Goal: Information Seeking & Learning: Learn about a topic

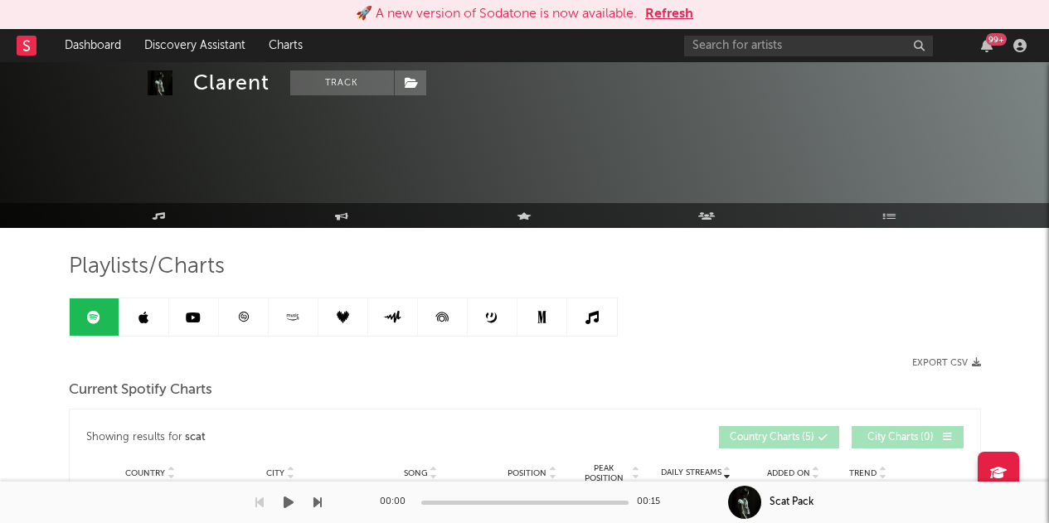
scroll to position [829, 0]
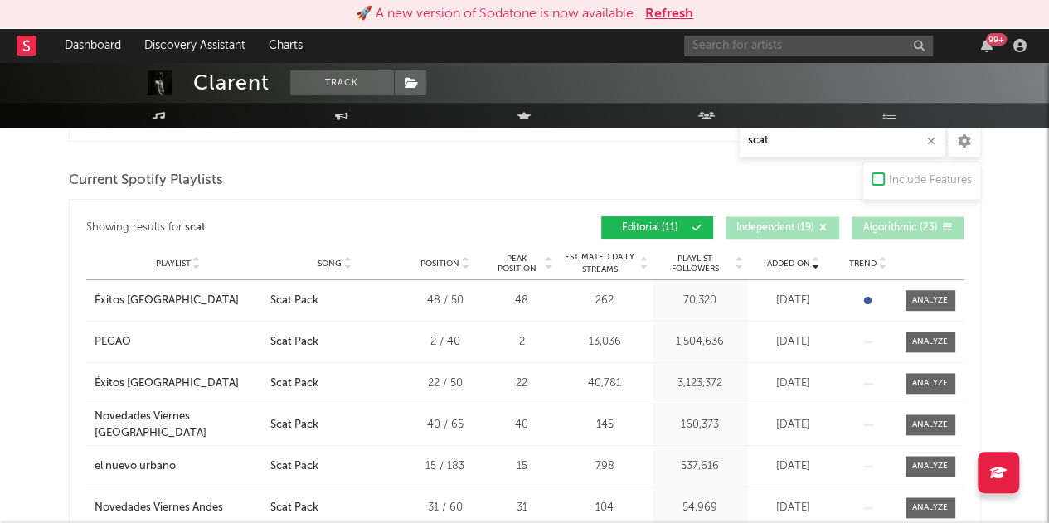
click at [741, 51] on input "text" at bounding box center [808, 46] width 249 height 21
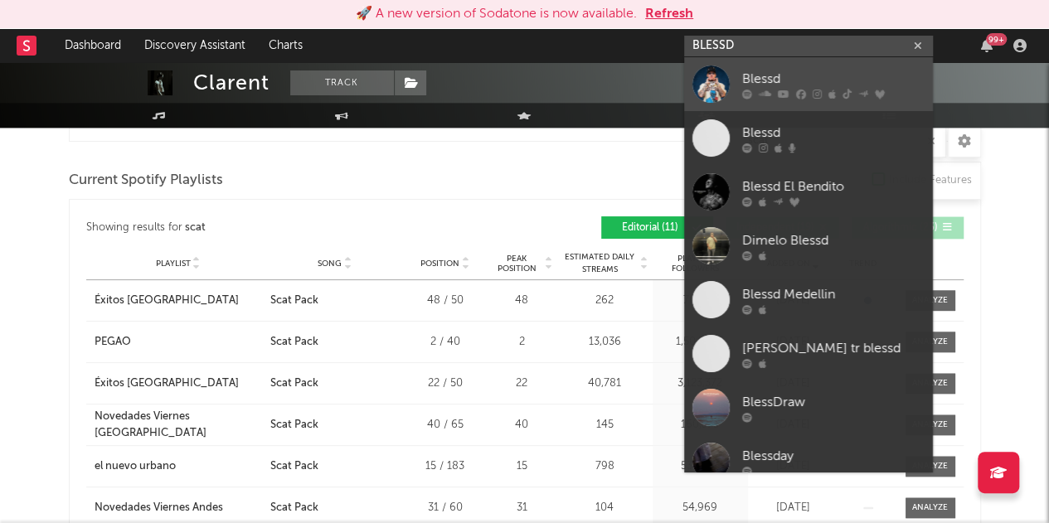
type input "BLESSD"
click at [857, 76] on div "Blessd" at bounding box center [833, 79] width 182 height 20
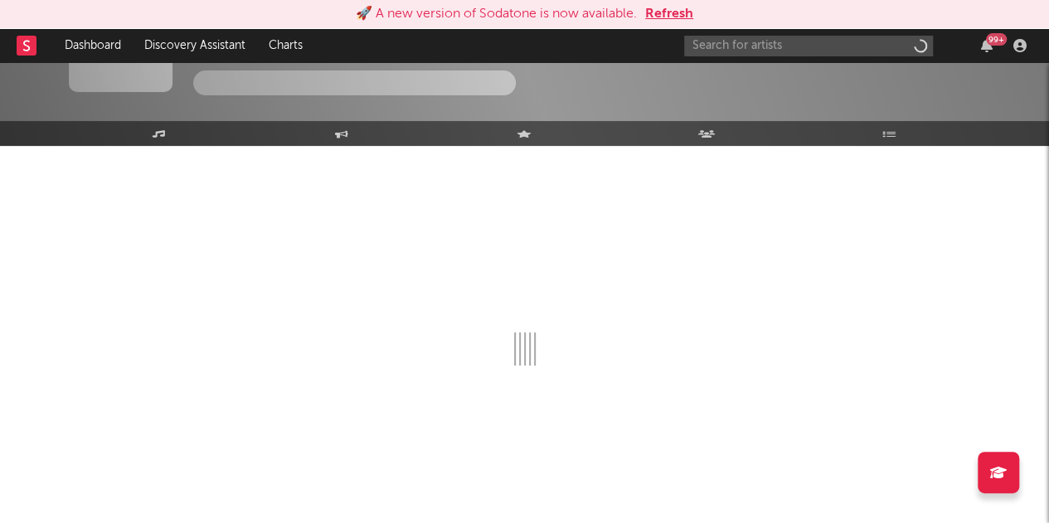
scroll to position [81, 0]
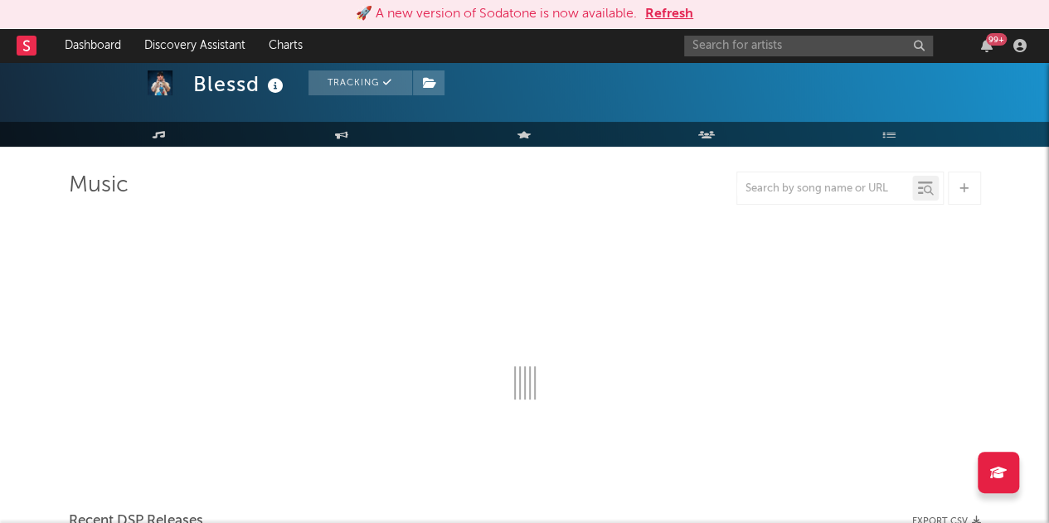
select select "6m"
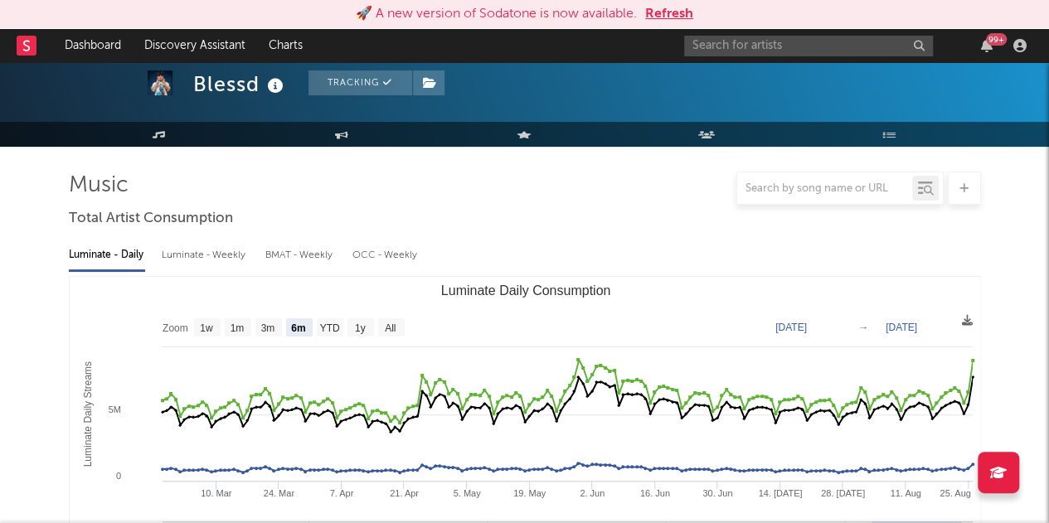
scroll to position [829, 0]
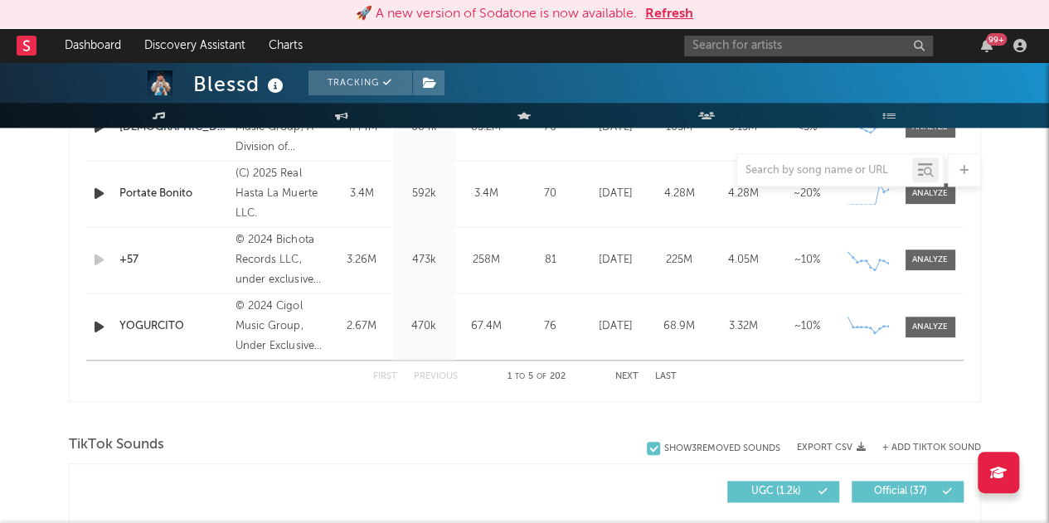
click at [764, 64] on div "8,142,343 6,656,186 8,900,000 4,320,000 24,235 16,989 21,035,721 Monthly Listen…" at bounding box center [867, 22] width 228 height 104
click at [764, 48] on input "text" at bounding box center [808, 46] width 249 height 21
type input "como or"
click at [1004, 221] on div "Blessd Tracking [GEOGRAPHIC_DATA] | Latin Urban Edit Tracking Email Alerts On B…" at bounding box center [524, 485] width 1049 height 2505
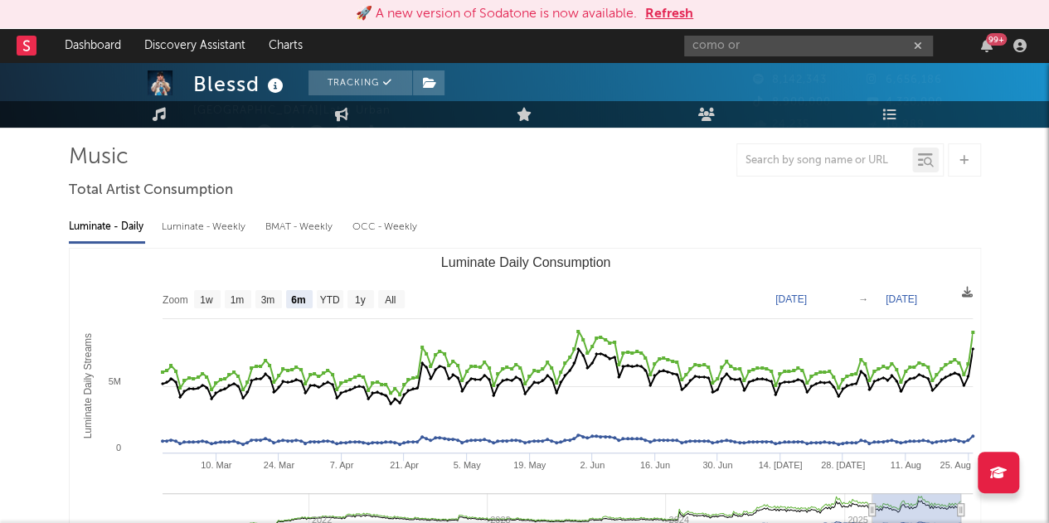
scroll to position [0, 0]
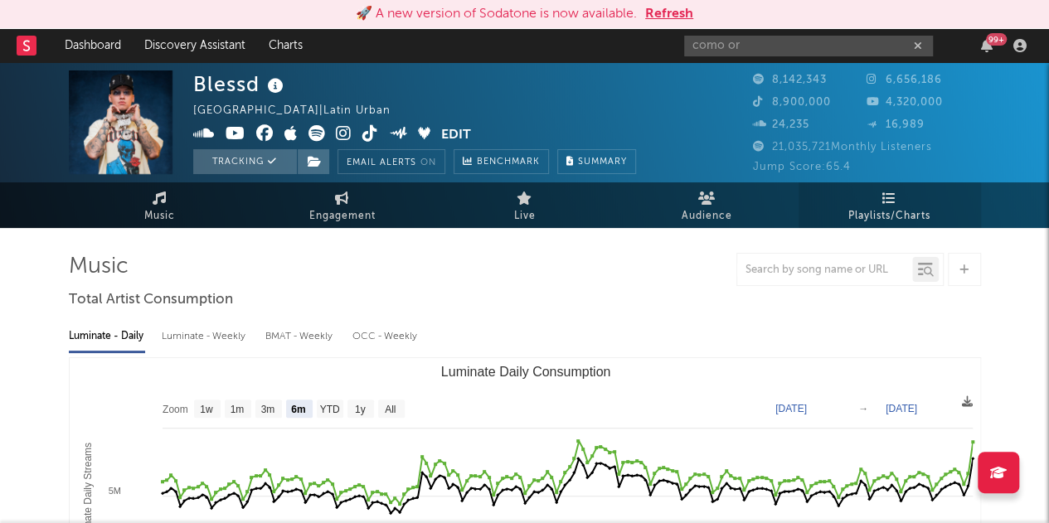
click at [905, 206] on span "Playlists/Charts" at bounding box center [889, 216] width 82 height 20
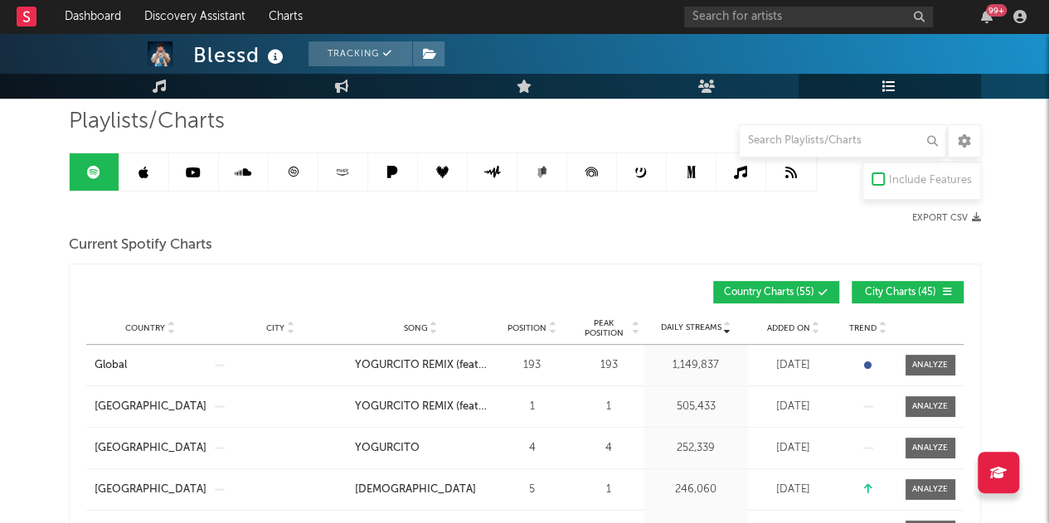
scroll to position [83, 0]
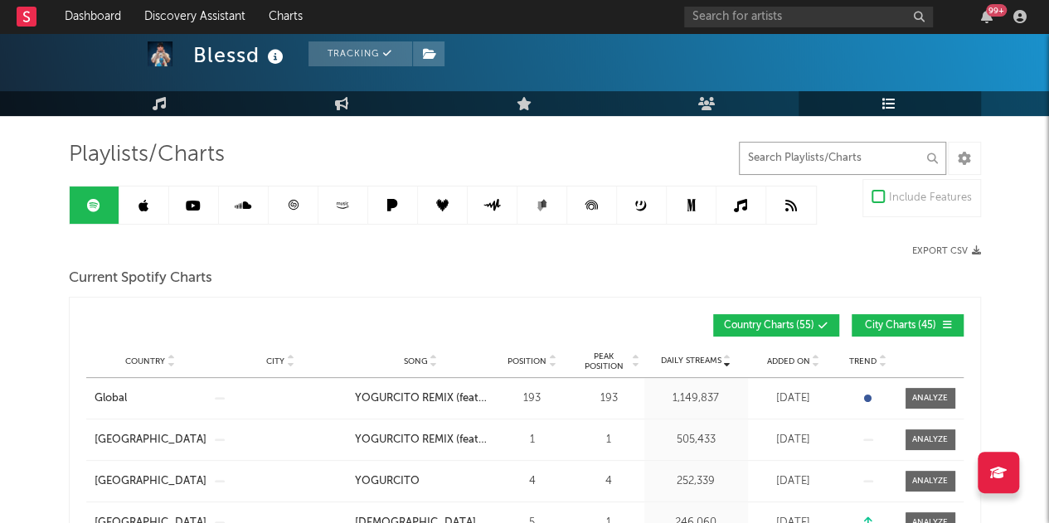
click at [779, 157] on input "text" at bounding box center [842, 158] width 207 height 33
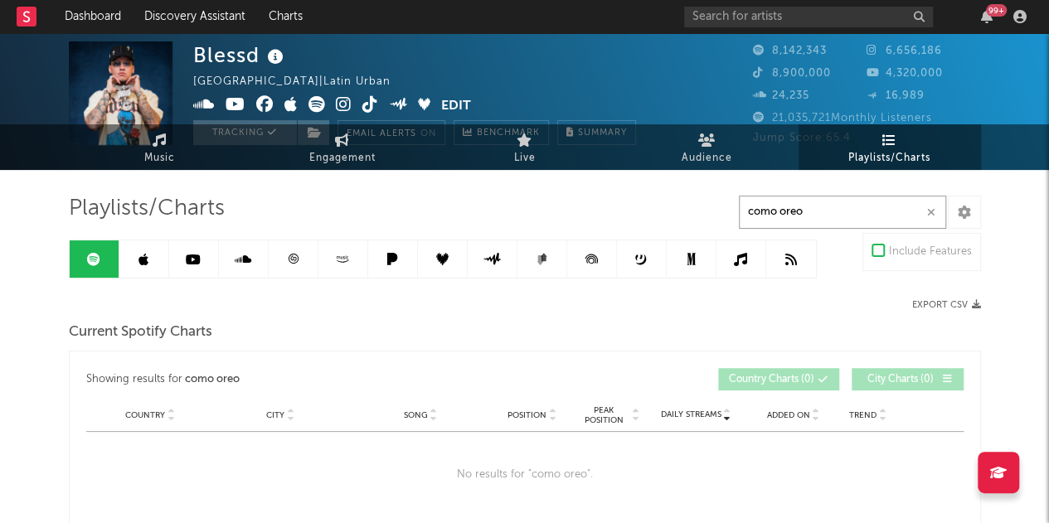
scroll to position [0, 0]
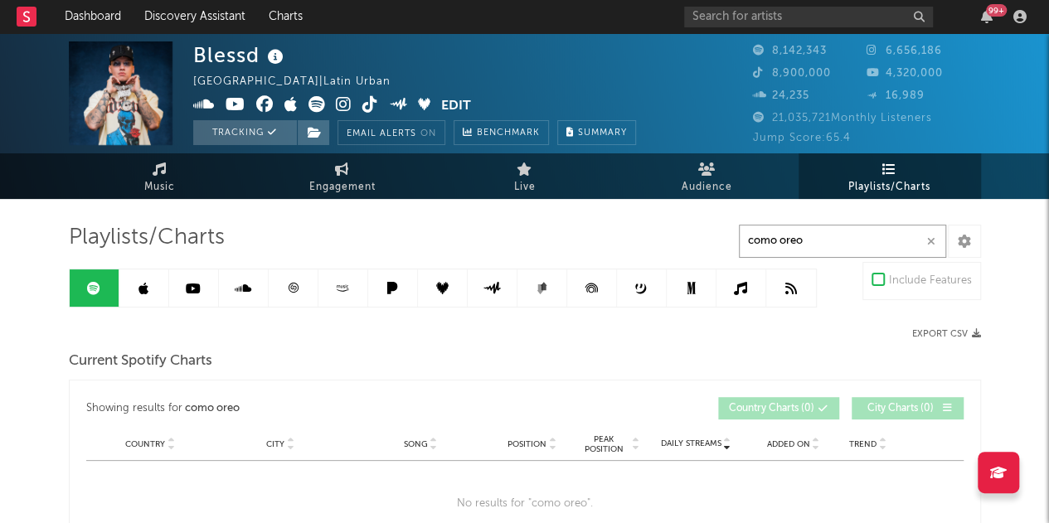
drag, startPoint x: 816, startPoint y: 241, endPoint x: 662, endPoint y: 240, distance: 154.3
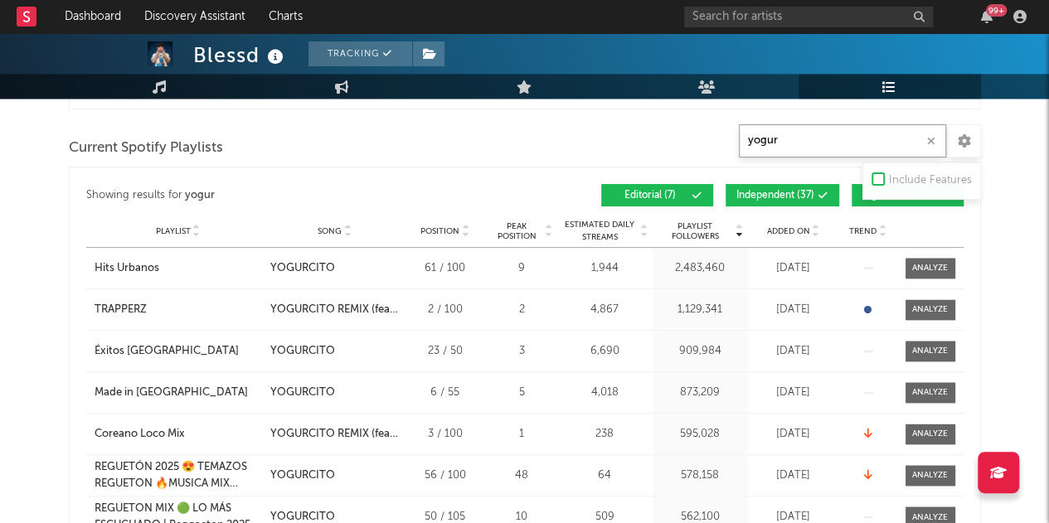
scroll to position [995, 0]
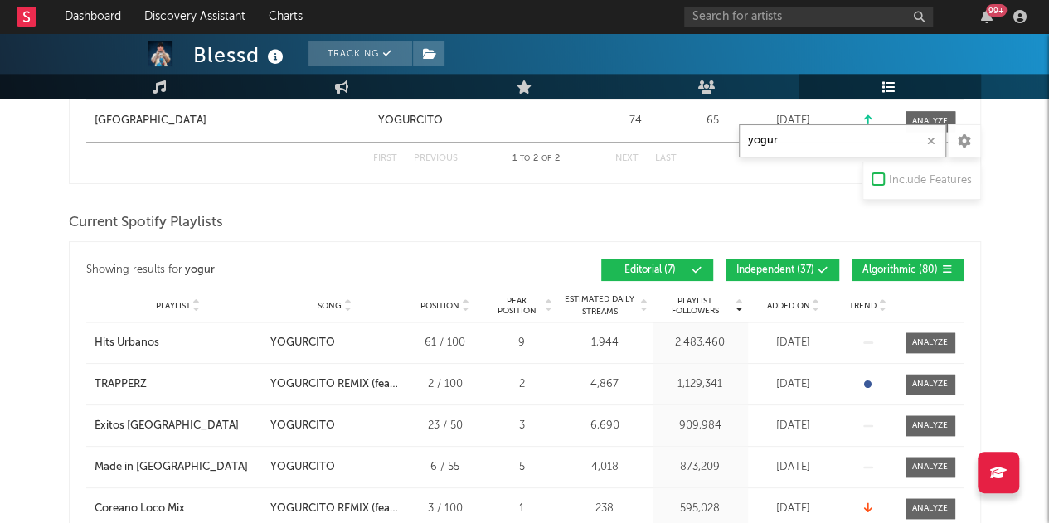
type input "yogur"
click at [777, 265] on span "Independent ( 37 )" at bounding box center [775, 270] width 78 height 10
click at [926, 270] on span "Algorithmic ( 80 )" at bounding box center [900, 270] width 76 height 10
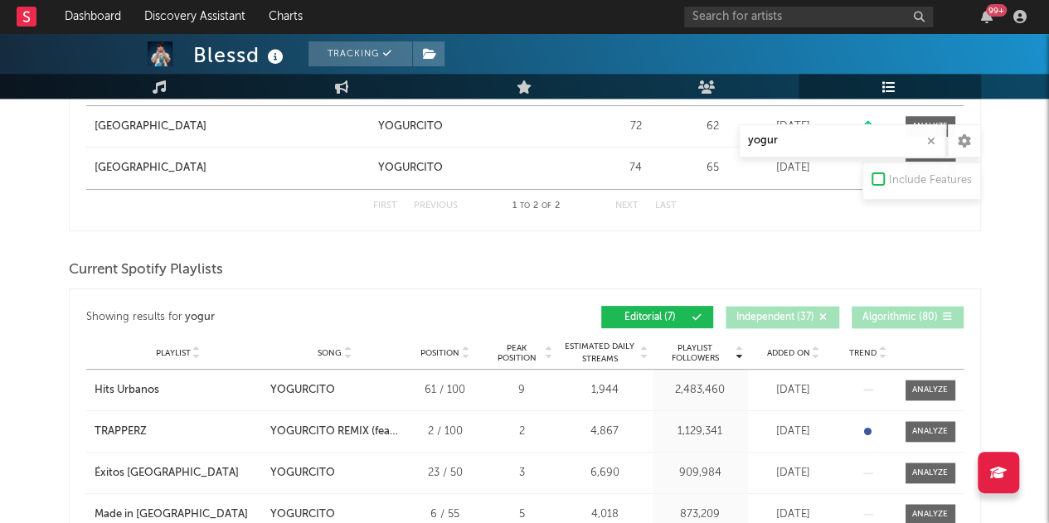
scroll to position [912, 0]
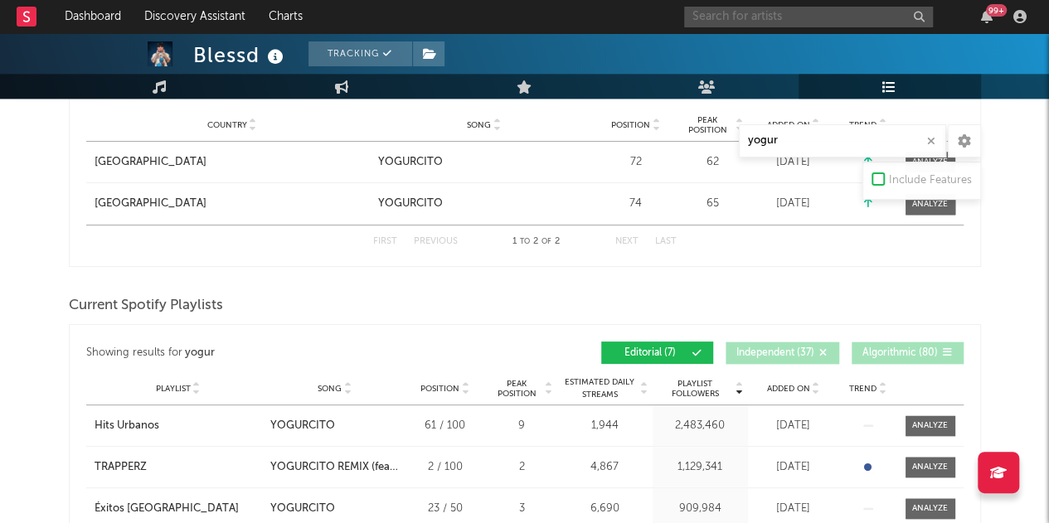
click at [718, 15] on input "text" at bounding box center [808, 17] width 249 height 21
type input "vius"
click at [928, 140] on icon "button" at bounding box center [931, 141] width 8 height 11
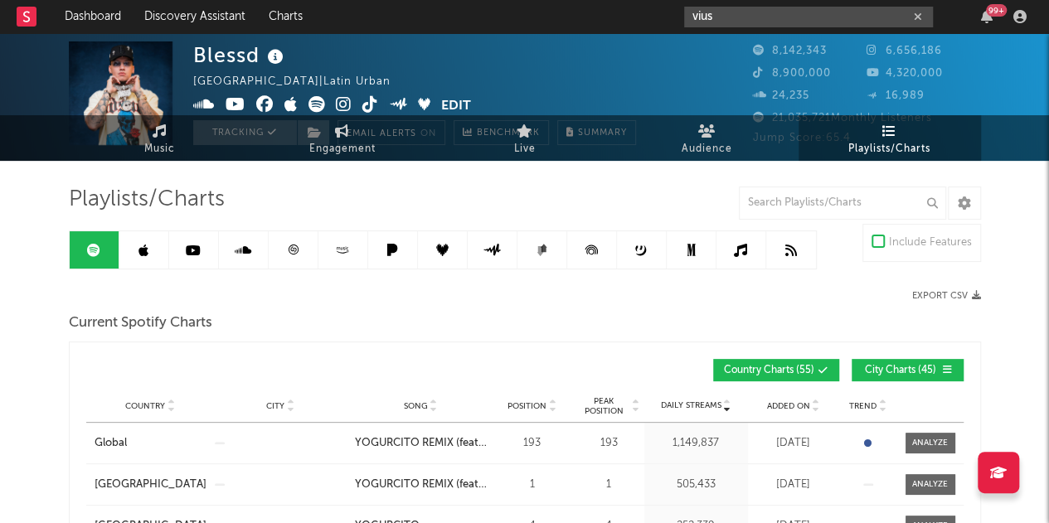
scroll to position [0, 0]
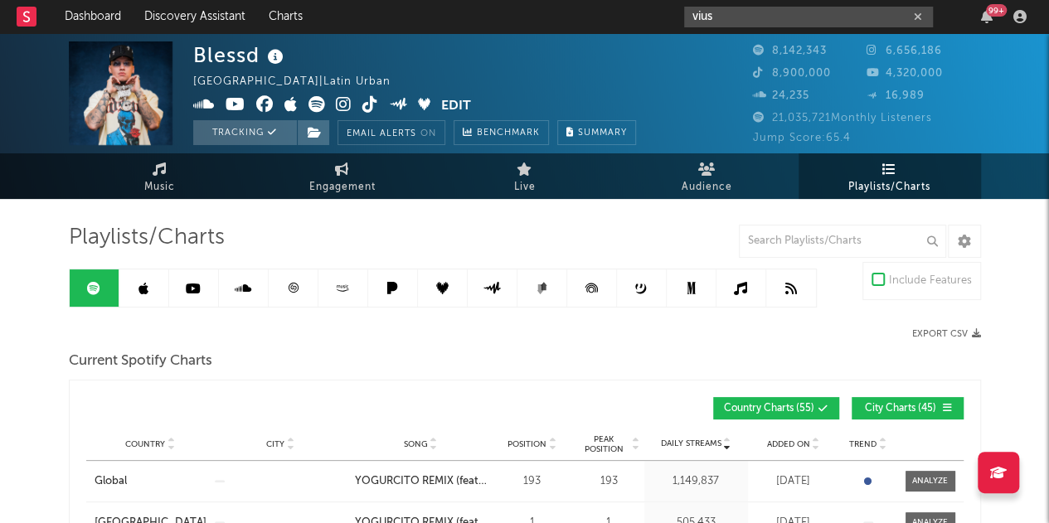
type input "vius"
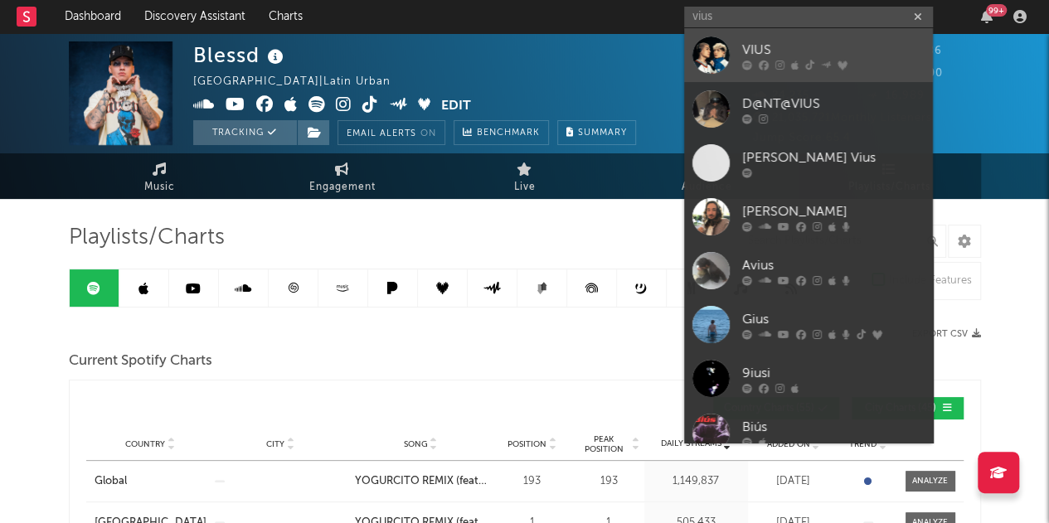
click at [766, 39] on link "VIUS" at bounding box center [808, 55] width 249 height 54
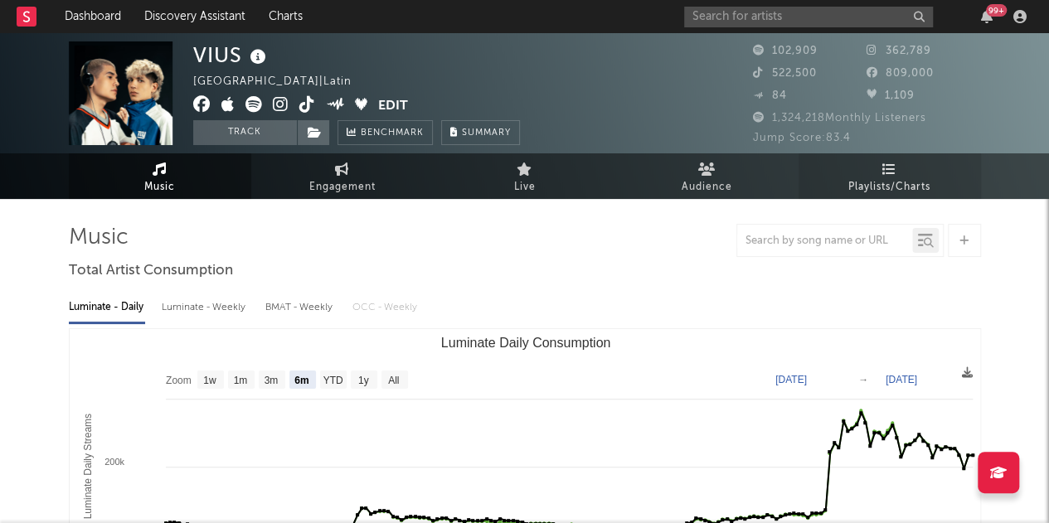
select select "6m"
click at [894, 179] on span "Playlists/Charts" at bounding box center [889, 187] width 82 height 20
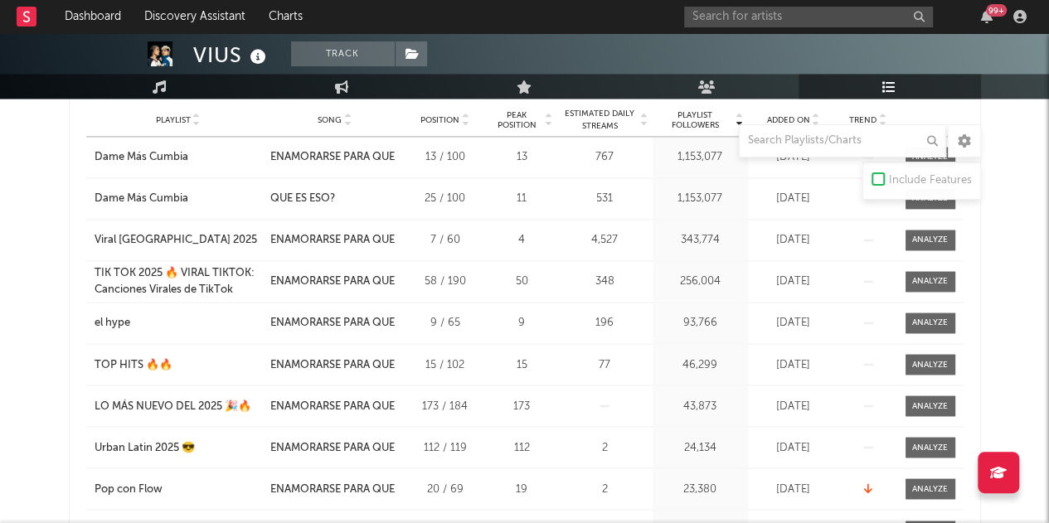
scroll to position [1161, 0]
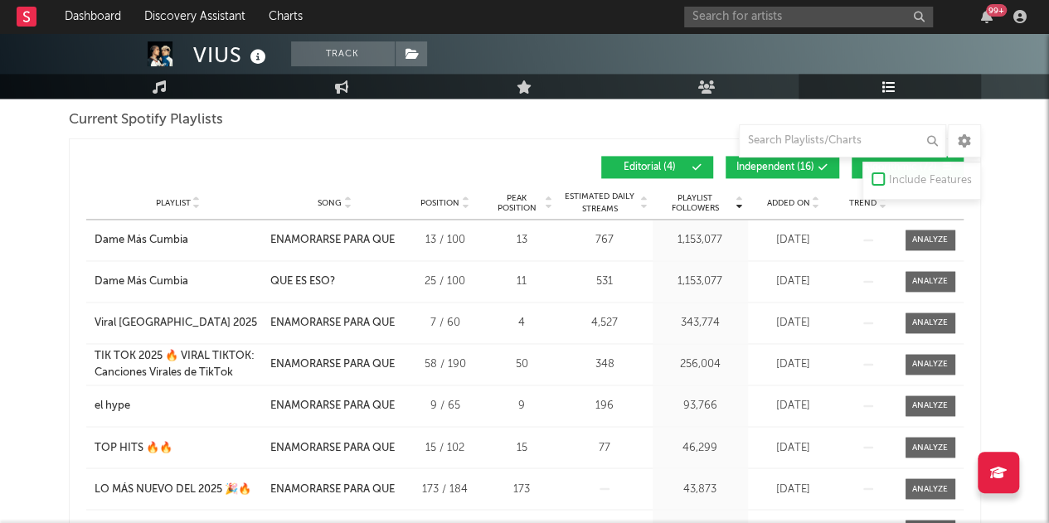
click at [786, 172] on button "Independent ( 16 )" at bounding box center [783, 167] width 114 height 22
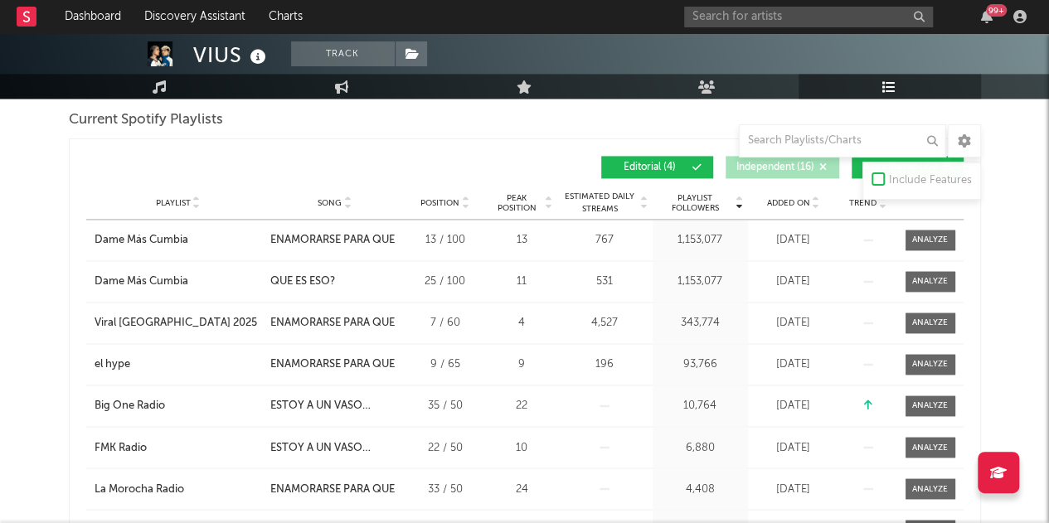
click at [856, 166] on button "Algorithmic ( 72 )" at bounding box center [908, 167] width 112 height 22
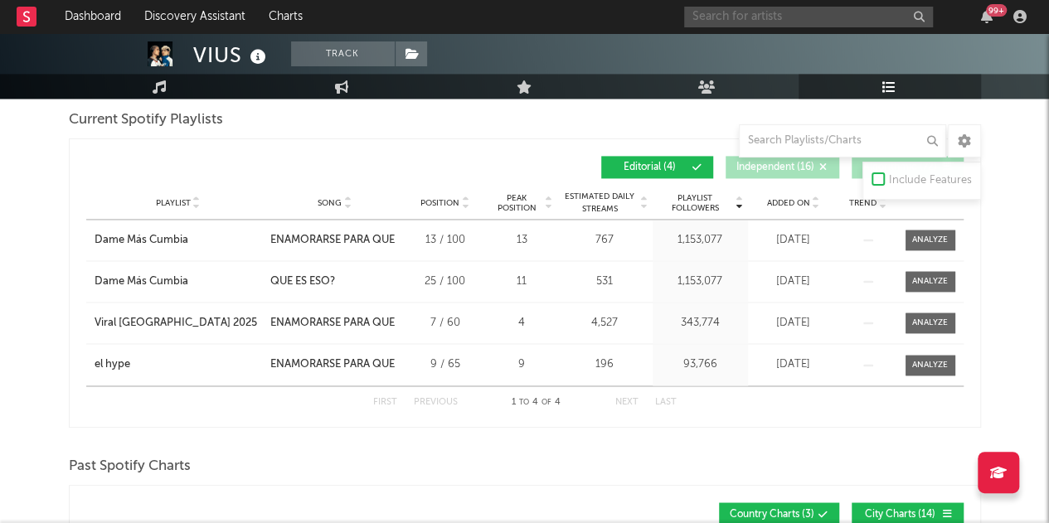
click at [719, 20] on input "text" at bounding box center [808, 17] width 249 height 21
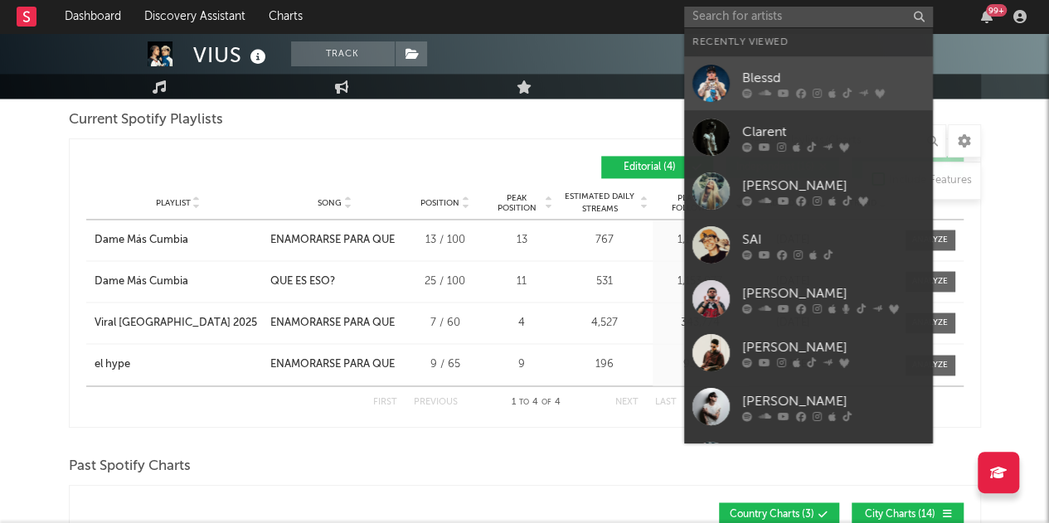
click at [819, 76] on div "Blessd" at bounding box center [833, 78] width 182 height 20
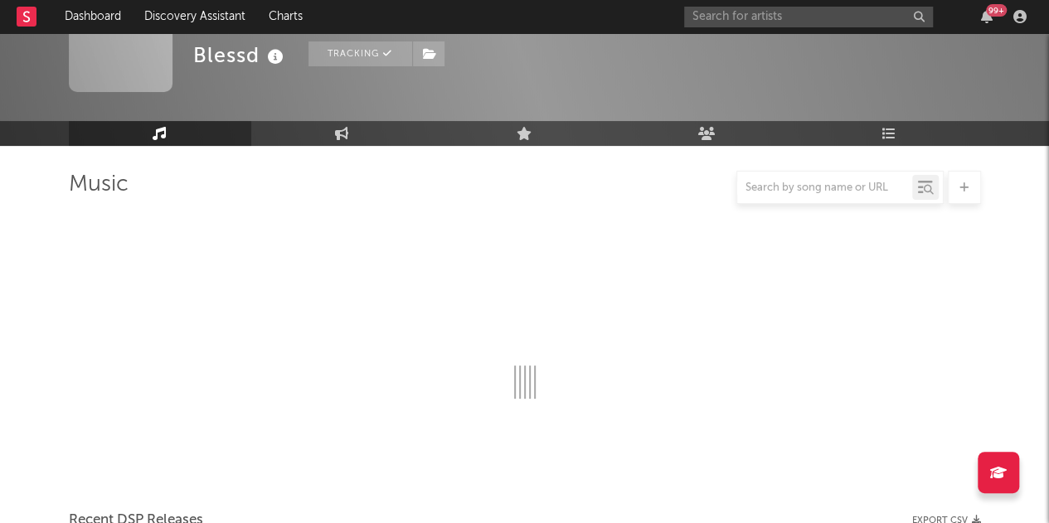
scroll to position [1161, 0]
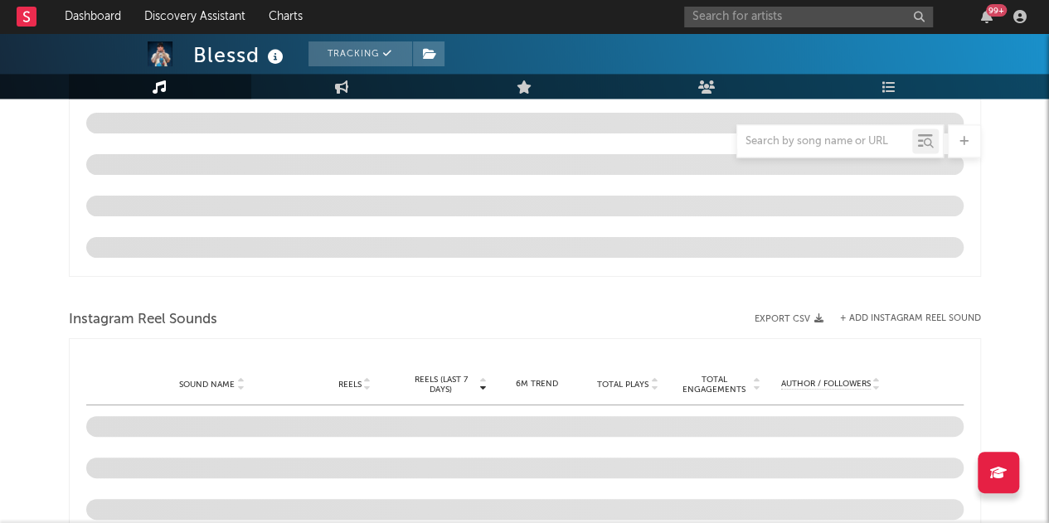
select select "6m"
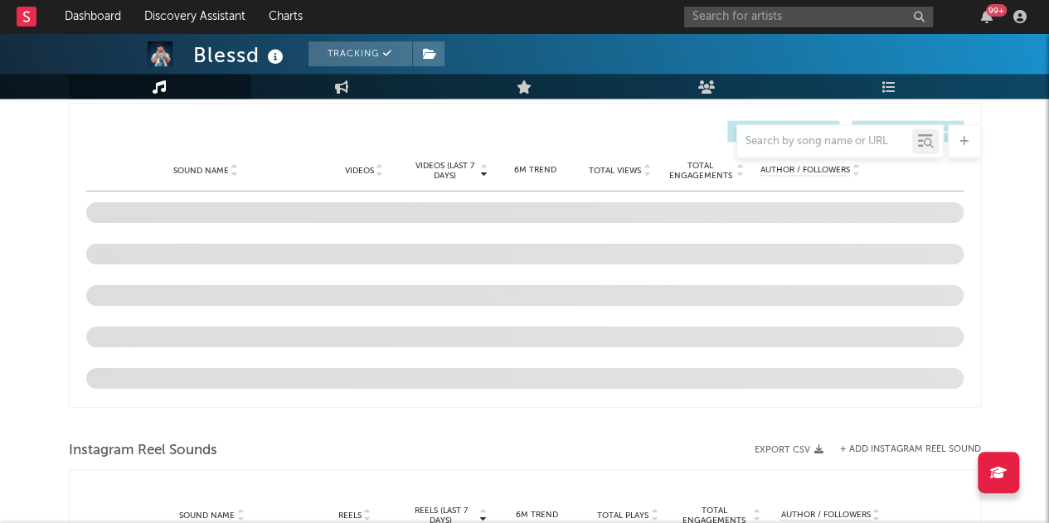
select select "6m"
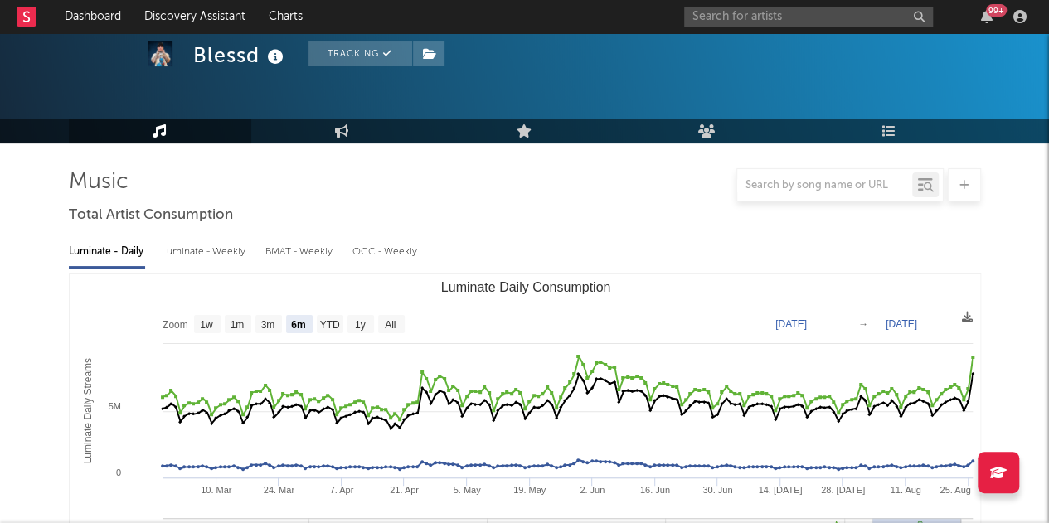
scroll to position [0, 0]
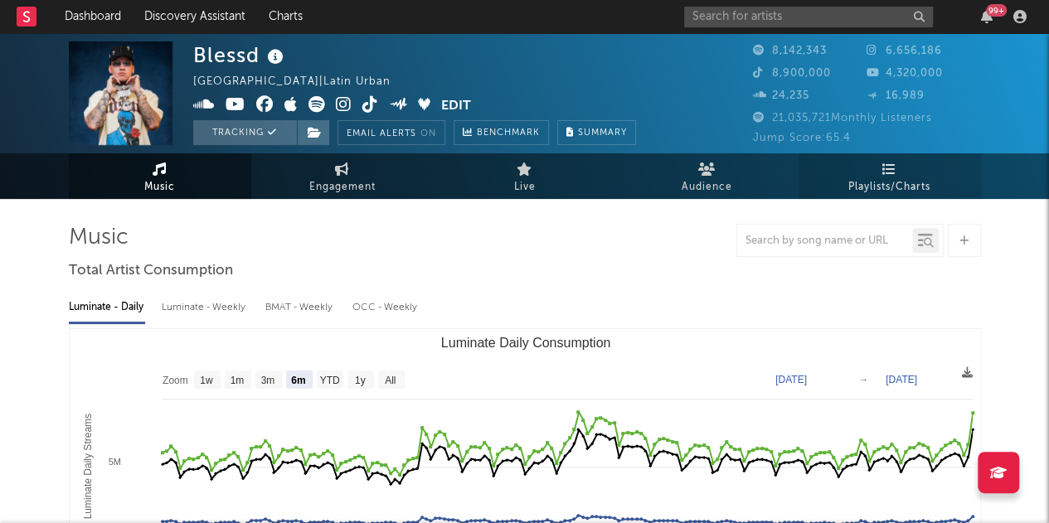
click at [887, 168] on icon at bounding box center [889, 169] width 14 height 13
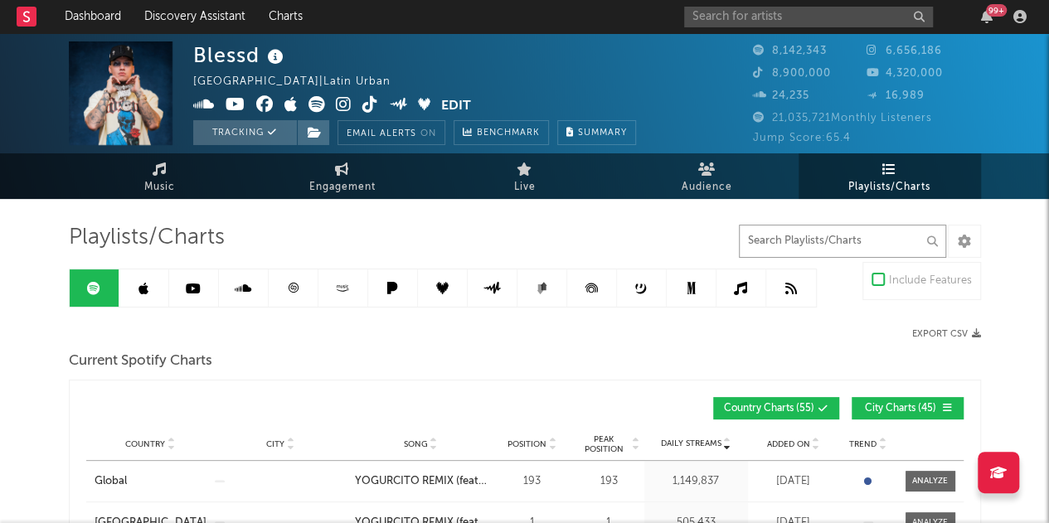
click at [845, 246] on input "text" at bounding box center [842, 241] width 207 height 33
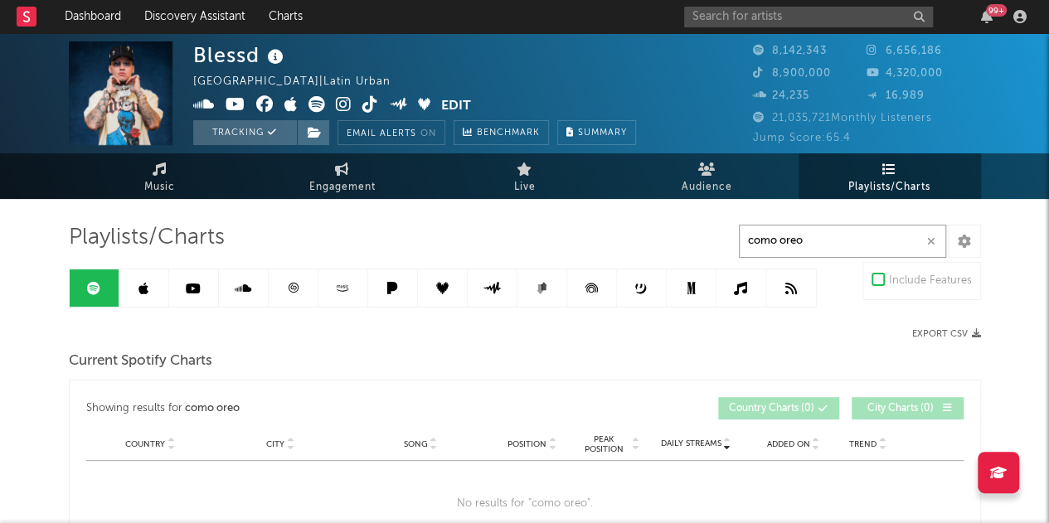
type input "como oreo"
click at [146, 297] on link at bounding box center [144, 288] width 50 height 37
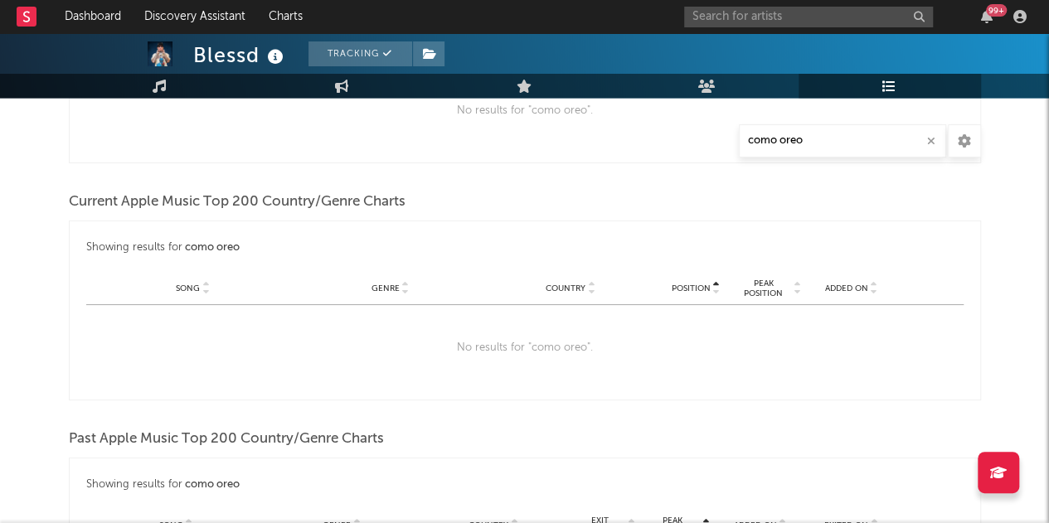
scroll to position [1576, 0]
